Goal: Task Accomplishment & Management: Manage account settings

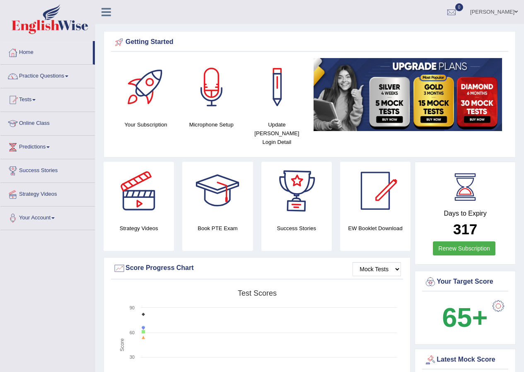
click at [512, 9] on link "Manpreet Kour" at bounding box center [494, 11] width 60 height 22
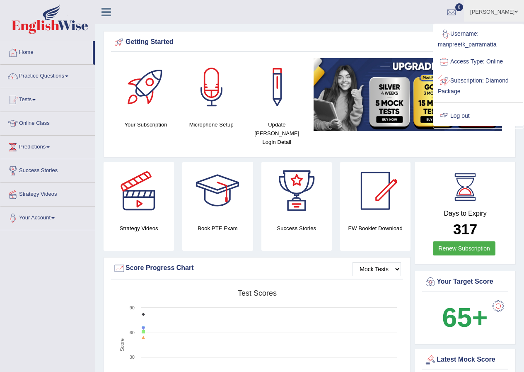
click at [474, 112] on link "Log out" at bounding box center [479, 115] width 90 height 19
